Goal: Submit feedback/report problem

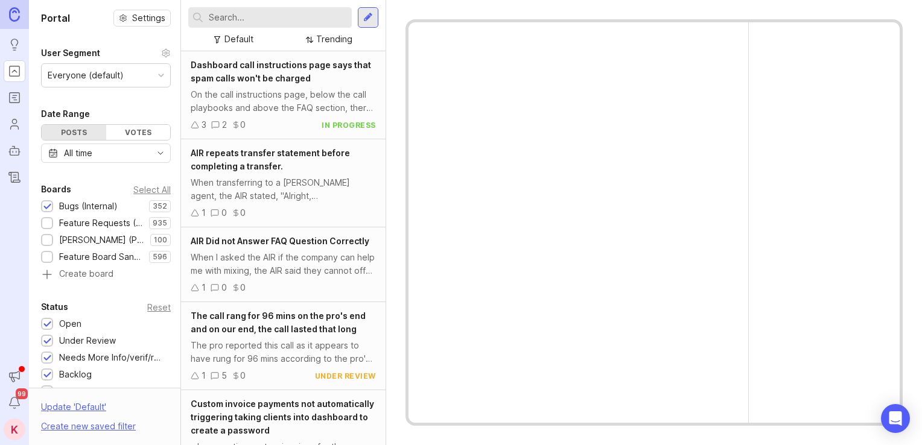
click at [291, 21] on input "text" at bounding box center [278, 17] width 138 height 13
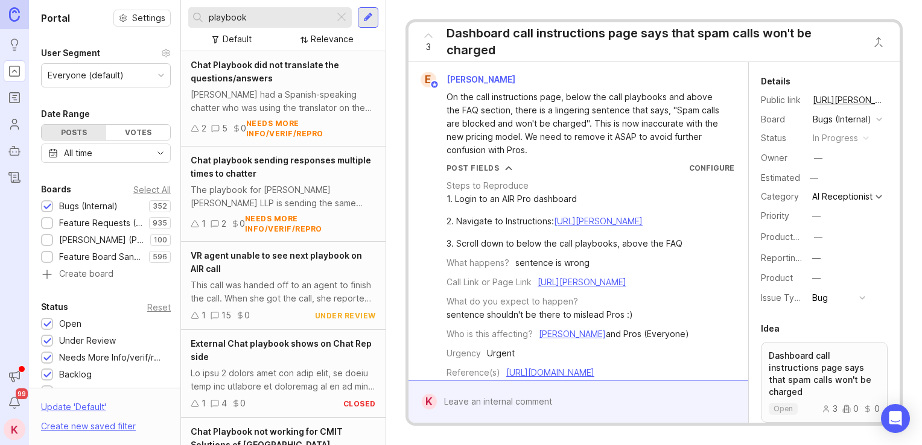
type input "playbook"
click at [286, 270] on div "VR agent unable to see next playbook on AIR call" at bounding box center [283, 262] width 185 height 27
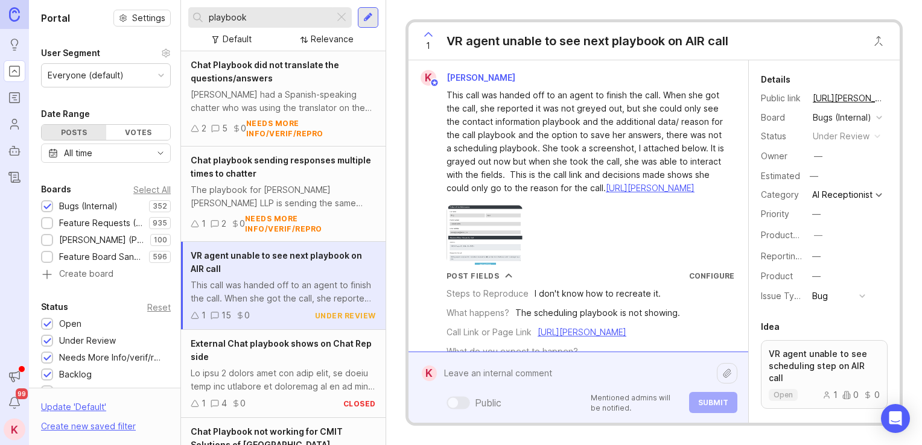
click at [529, 404] on div "Public Mentioned admins will be notified. Submit" at bounding box center [587, 387] width 301 height 51
paste textarea "[URL][PERSON_NAME]"
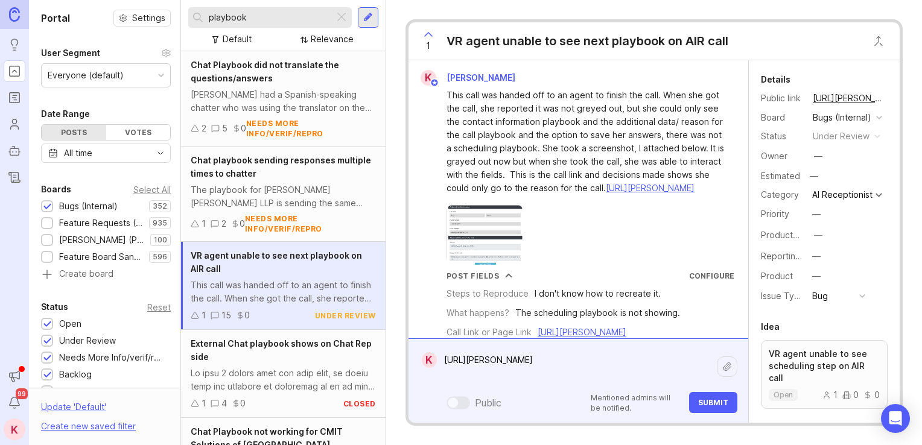
type textarea "[URL][PERSON_NAME]"
click at [710, 410] on button "Submit" at bounding box center [713, 402] width 48 height 21
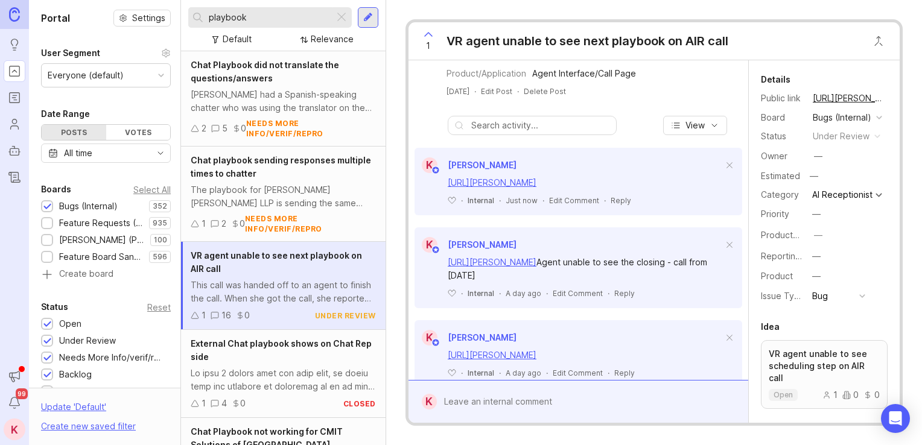
scroll to position [374, 0]
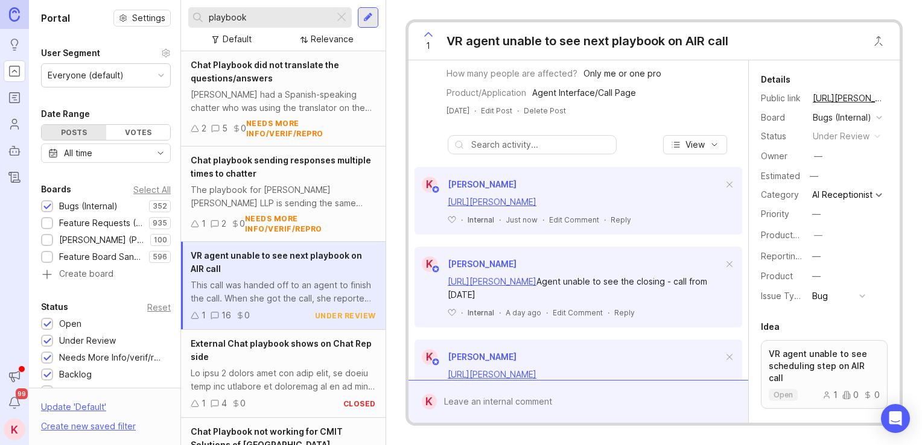
drag, startPoint x: 630, startPoint y: 258, endPoint x: 643, endPoint y: 216, distance: 44.3
